Goal: Browse casually

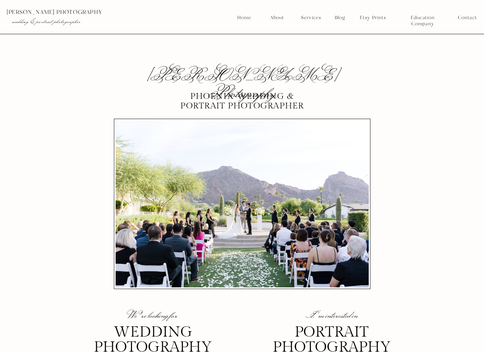
click at [314, 18] on nav "Services" at bounding box center [310, 18] width 25 height 6
click at [309, 55] on nav "Portraits" at bounding box center [311, 57] width 25 height 6
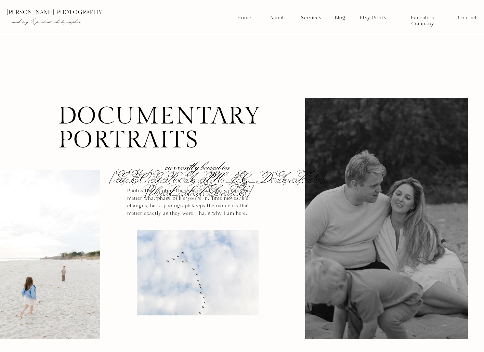
click at [181, 30] on div at bounding box center [244, 17] width 489 height 34
click at [342, 18] on nav "Blog" at bounding box center [340, 18] width 15 height 6
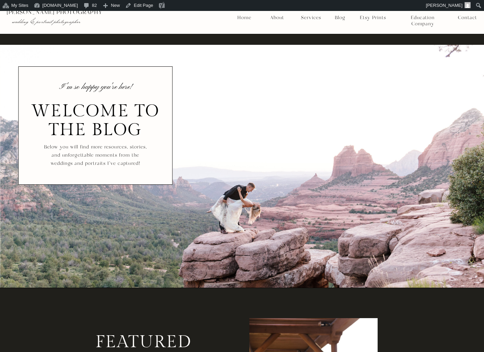
click at [338, 18] on nav "Blog" at bounding box center [340, 18] width 15 height 6
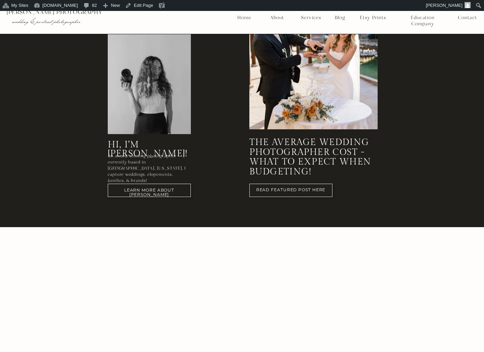
scroll to position [555, 0]
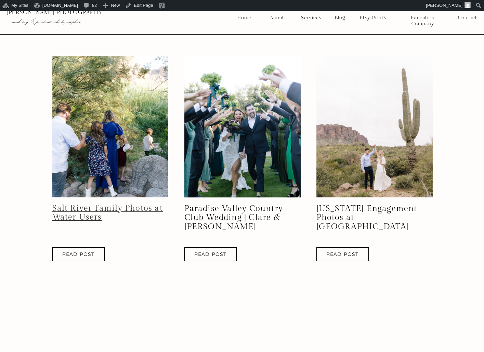
click at [97, 206] on link "Salt River Family Photos at Water Users" at bounding box center [107, 213] width 111 height 18
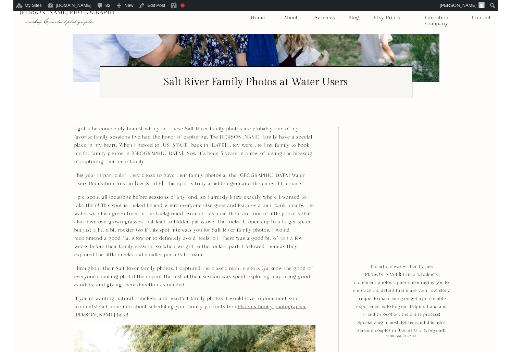
scroll to position [225, 0]
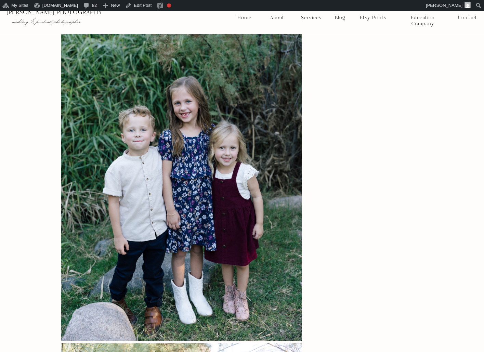
scroll to position [1191, 0]
